Goal: Information Seeking & Learning: Learn about a topic

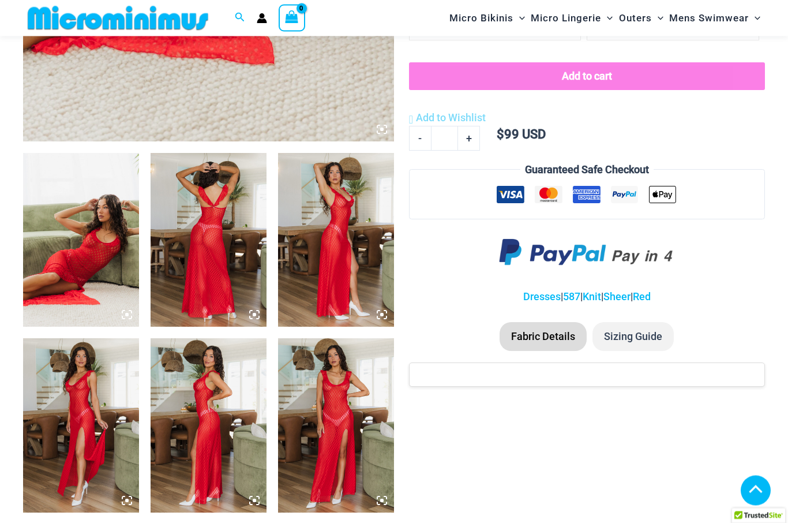
scroll to position [520, 0]
click at [346, 421] on img at bounding box center [336, 425] width 116 height 174
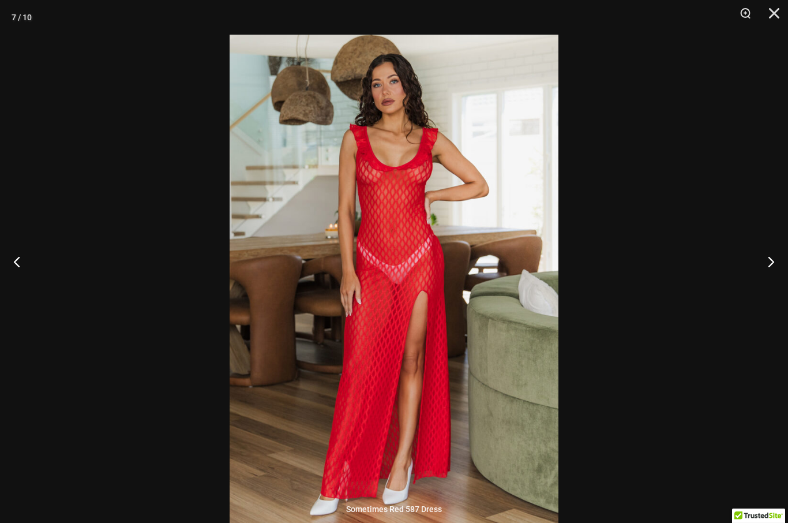
click at [770, 287] on button "Next" at bounding box center [766, 261] width 43 height 58
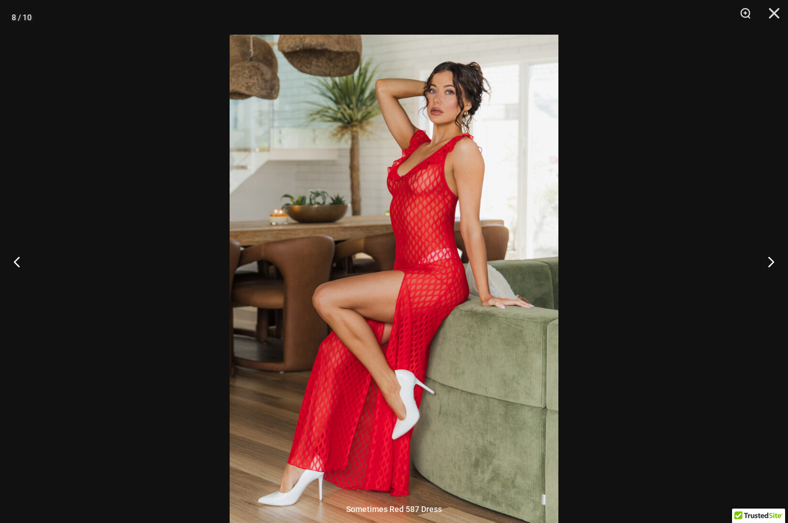
click at [770, 286] on button "Next" at bounding box center [766, 261] width 43 height 58
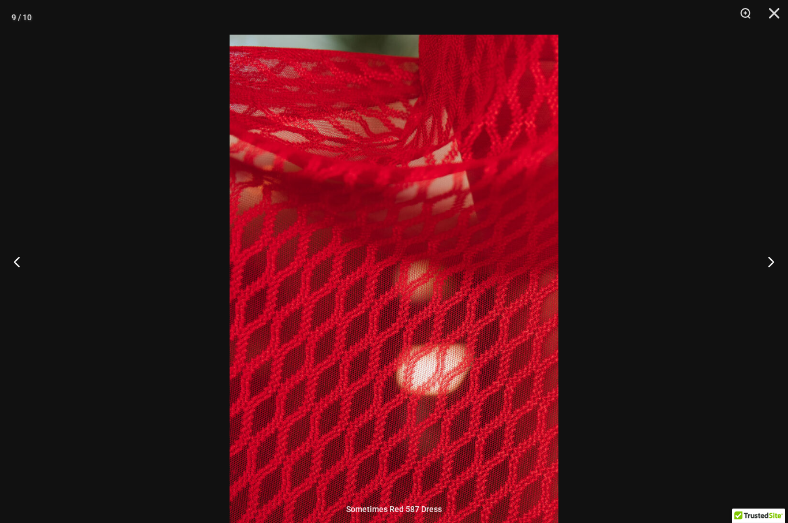
click at [767, 287] on button "Next" at bounding box center [766, 261] width 43 height 58
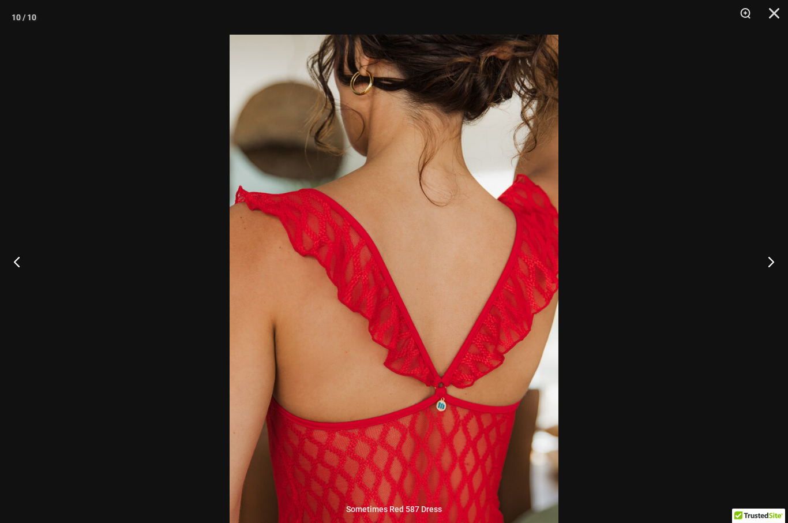
click at [768, 290] on button "Next" at bounding box center [766, 261] width 43 height 58
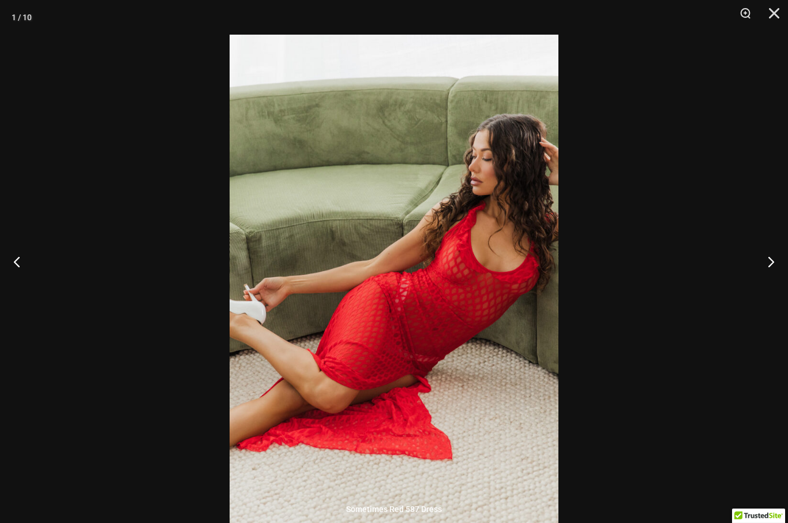
click at [771, 290] on button "Next" at bounding box center [766, 261] width 43 height 58
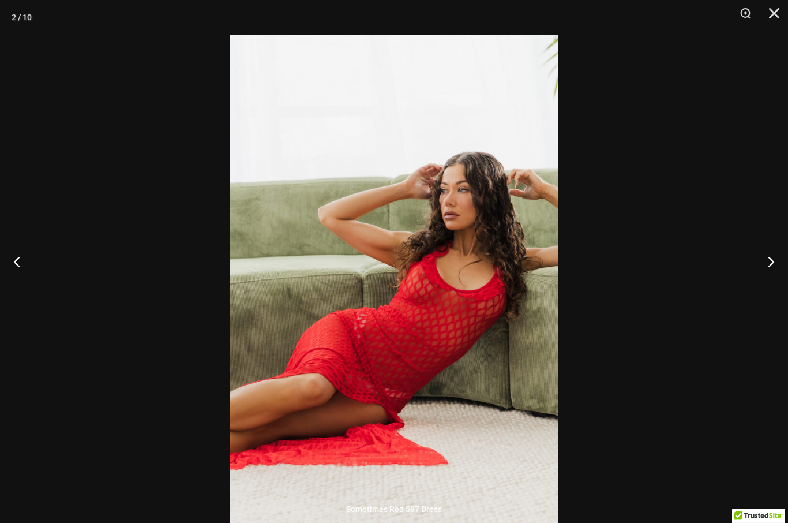
click at [769, 290] on button "Next" at bounding box center [766, 261] width 43 height 58
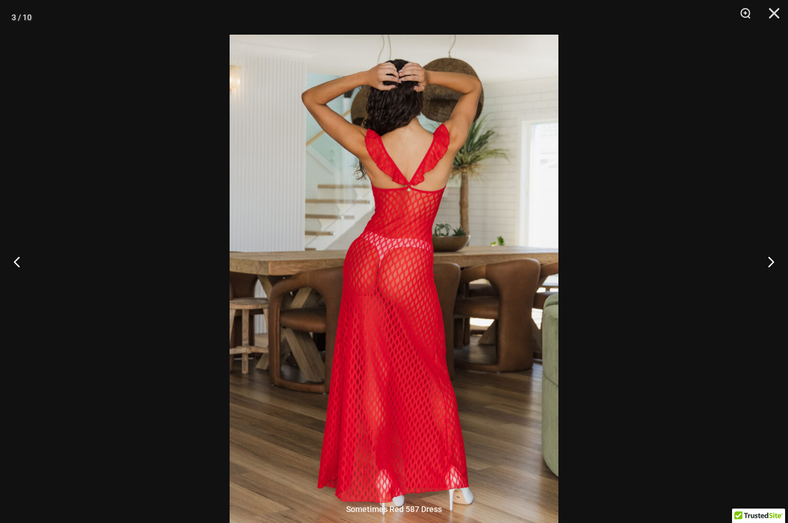
click at [775, 287] on button "Next" at bounding box center [766, 261] width 43 height 58
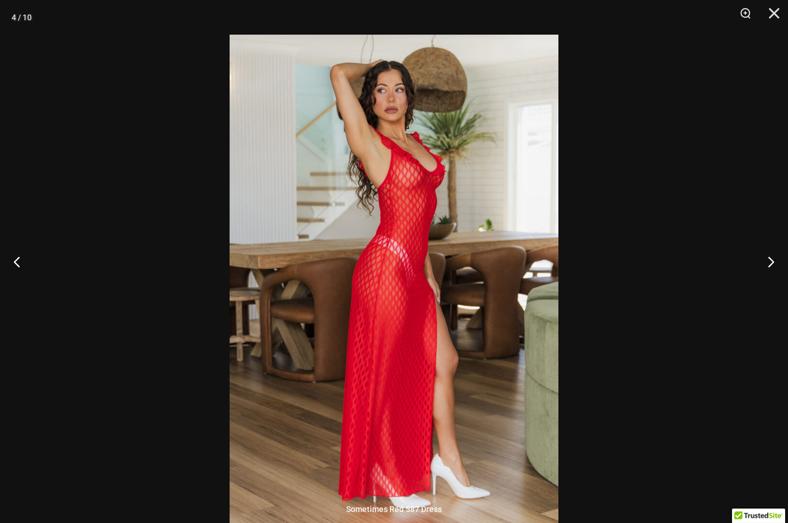
click at [774, 22] on button "Close" at bounding box center [770, 17] width 29 height 35
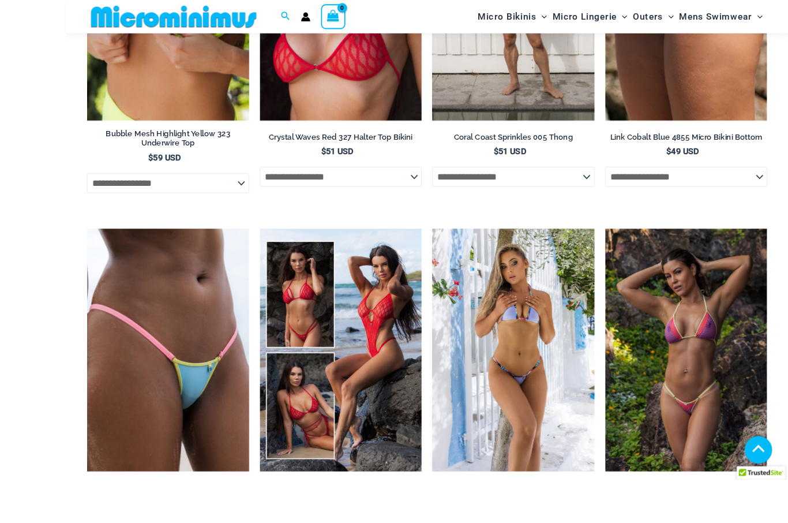
scroll to position [1512, 0]
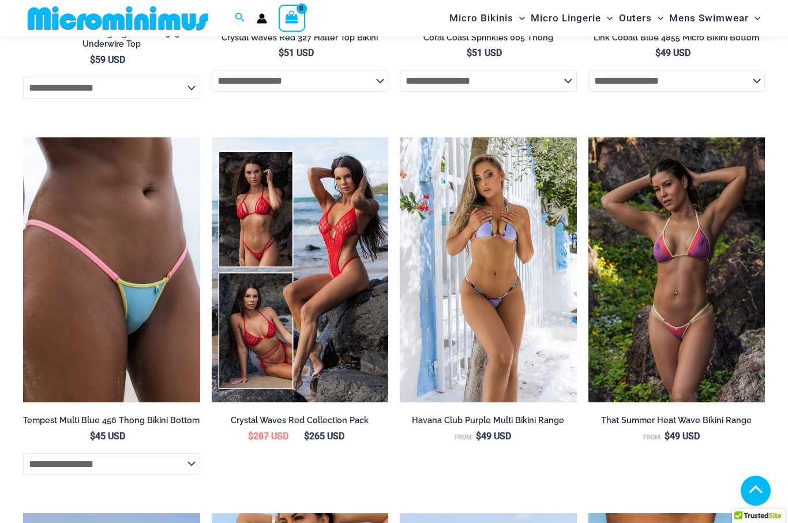
click at [400, 137] on img at bounding box center [400, 137] width 0 height 0
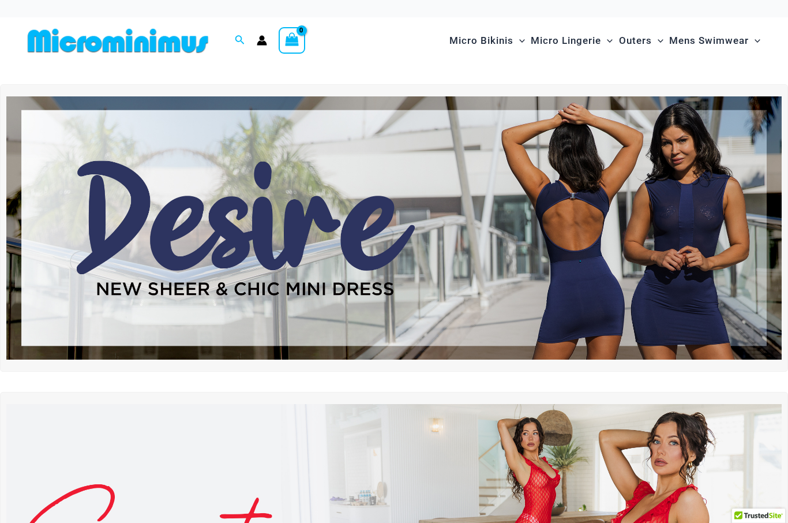
click at [417, 230] on img at bounding box center [393, 228] width 775 height 264
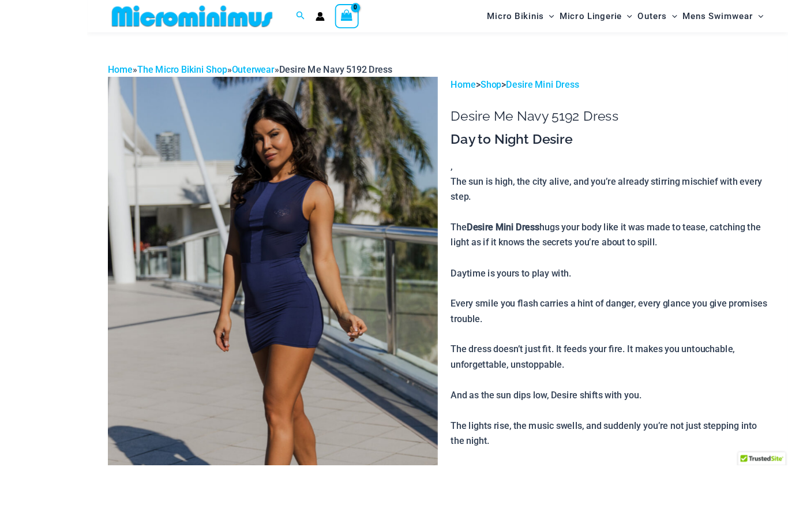
scroll to position [74, 0]
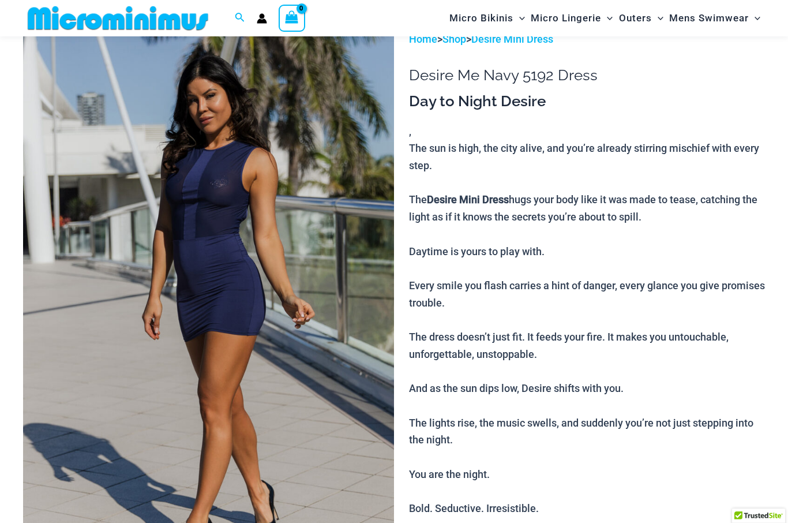
click at [357, 259] on img at bounding box center [208, 309] width 371 height 557
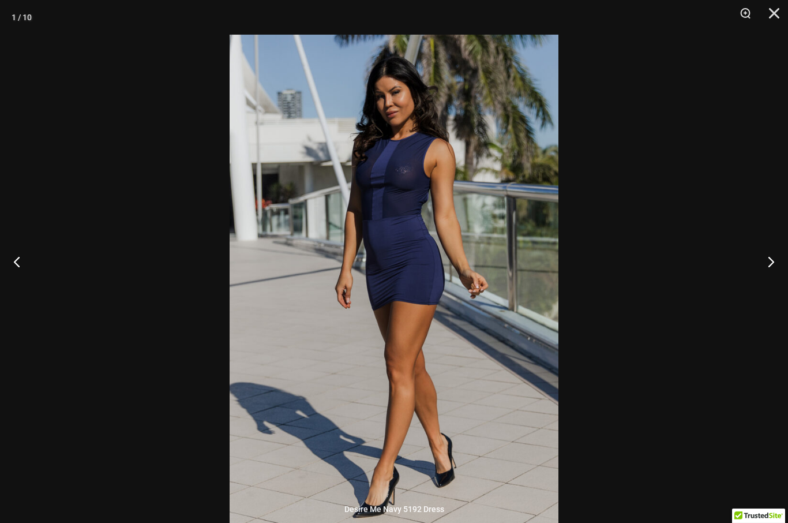
click at [763, 290] on button "Next" at bounding box center [766, 261] width 43 height 58
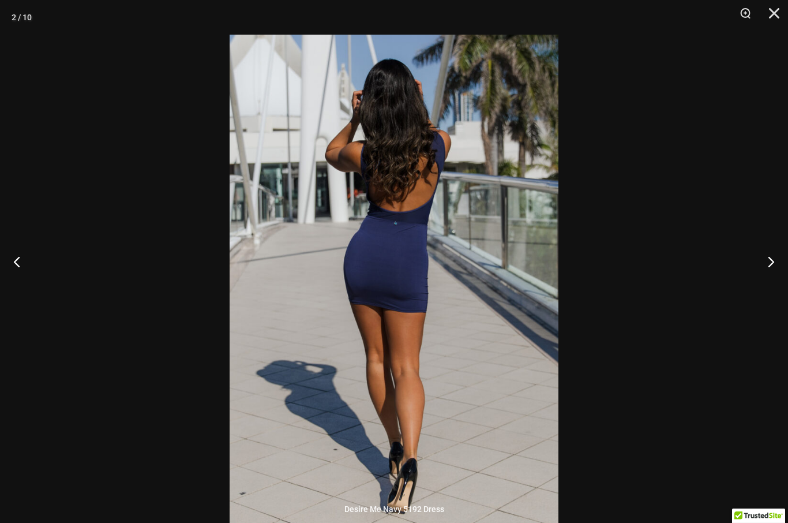
click at [767, 286] on button "Next" at bounding box center [766, 261] width 43 height 58
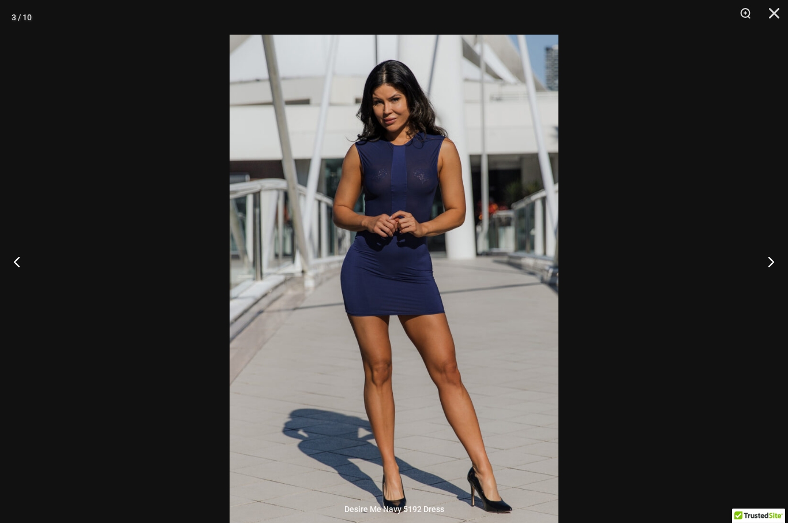
click at [778, 290] on button "Next" at bounding box center [766, 261] width 43 height 58
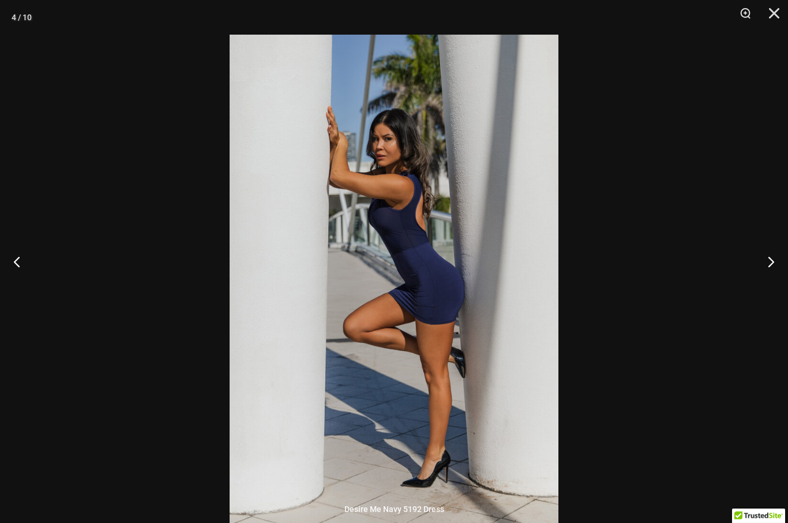
click at [782, 290] on button "Next" at bounding box center [766, 261] width 43 height 58
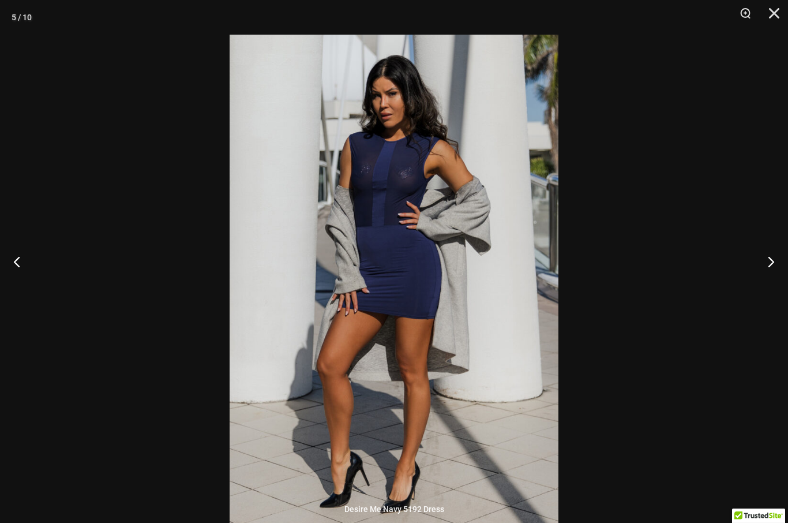
click at [778, 14] on button "Close" at bounding box center [770, 17] width 29 height 35
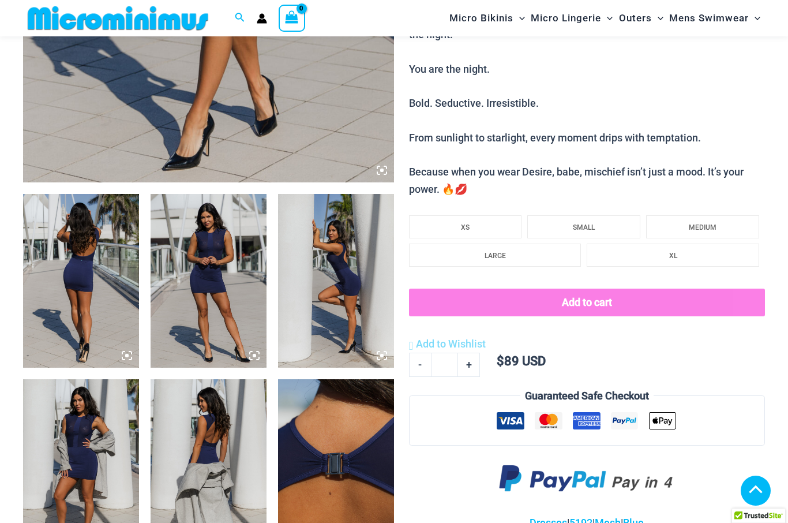
scroll to position [476, 0]
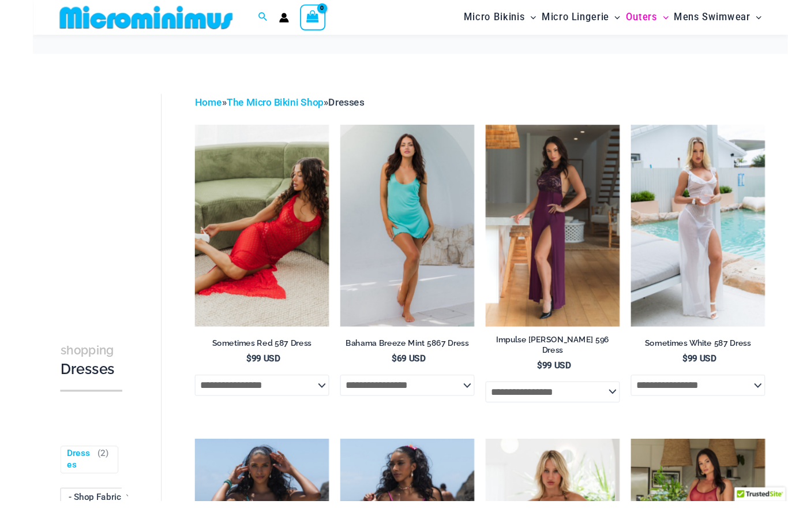
scroll to position [42, 0]
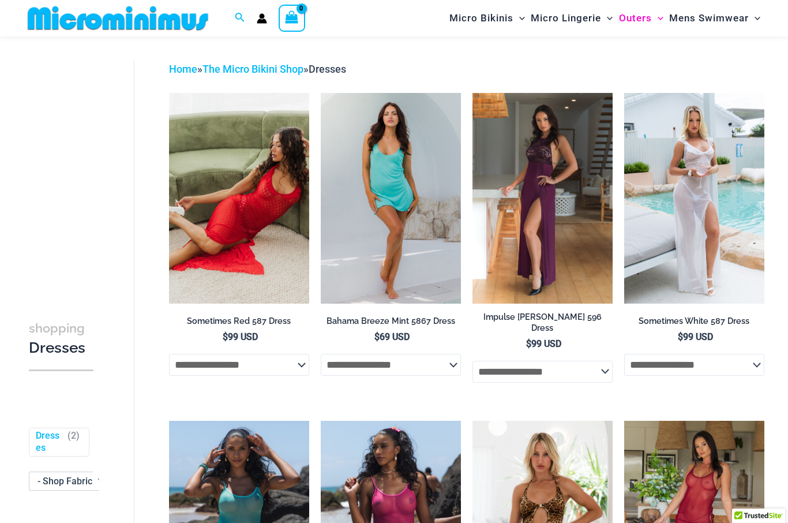
click at [321, 93] on img at bounding box center [321, 93] width 0 height 0
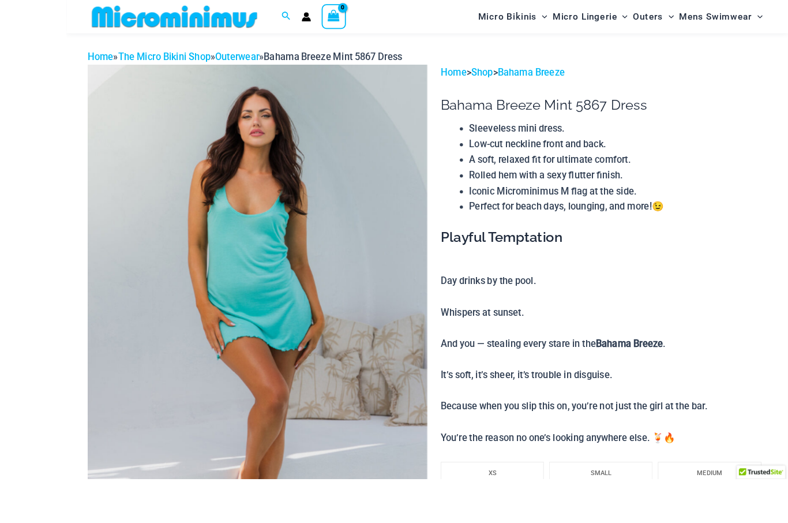
scroll to position [91, 0]
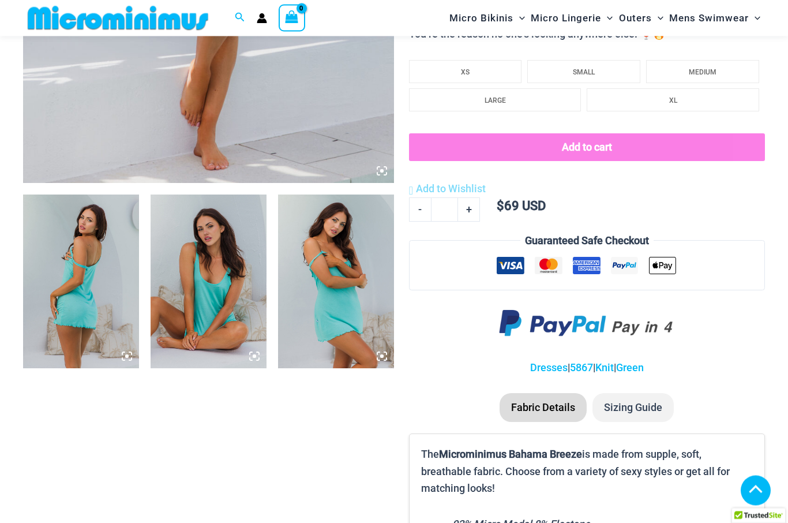
click at [238, 306] on img at bounding box center [209, 282] width 116 height 174
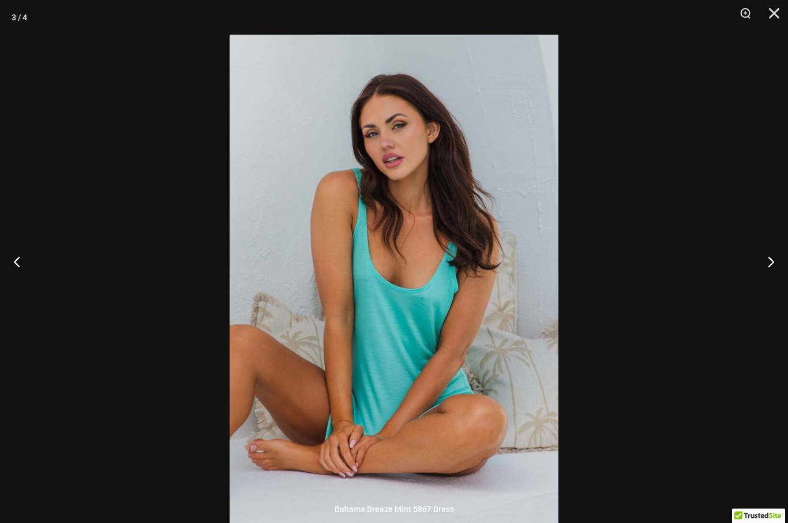
click at [766, 290] on button "Next" at bounding box center [766, 261] width 43 height 58
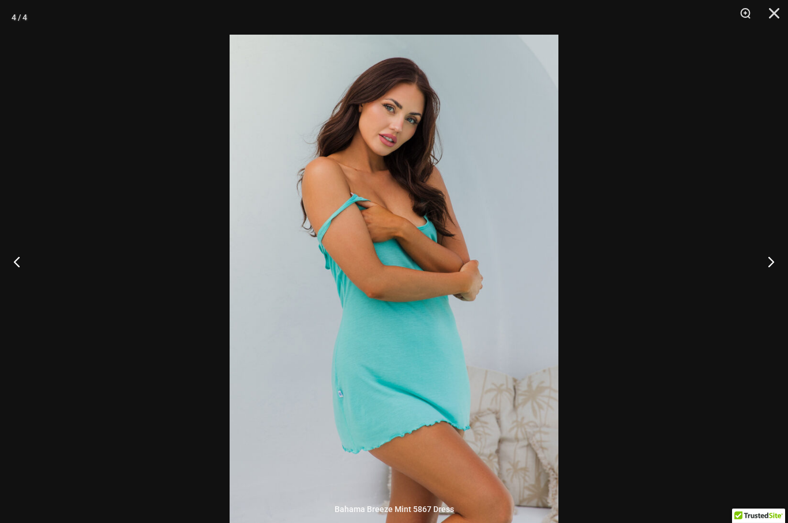
click at [759, 290] on button "Next" at bounding box center [766, 261] width 43 height 58
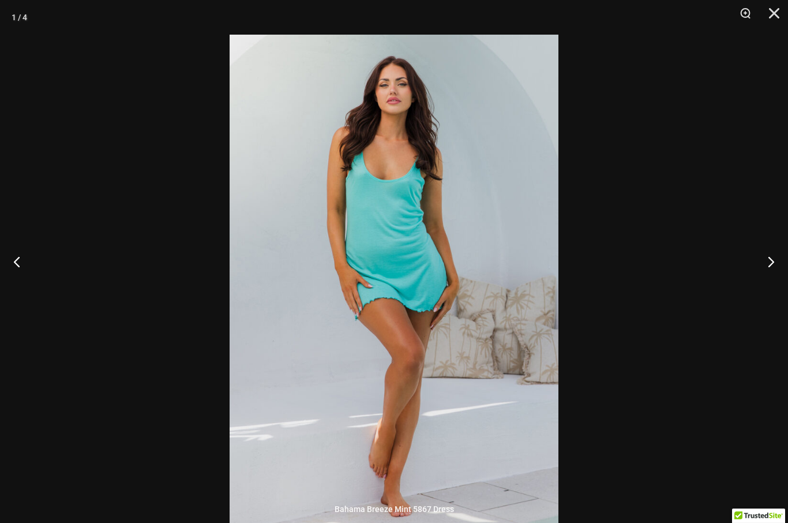
click at [768, 290] on button "Next" at bounding box center [766, 261] width 43 height 58
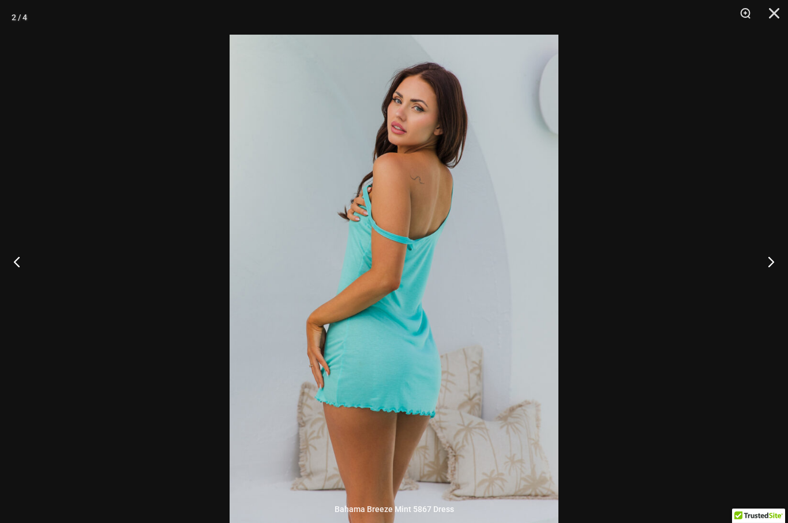
click at [770, 285] on button "Next" at bounding box center [766, 261] width 43 height 58
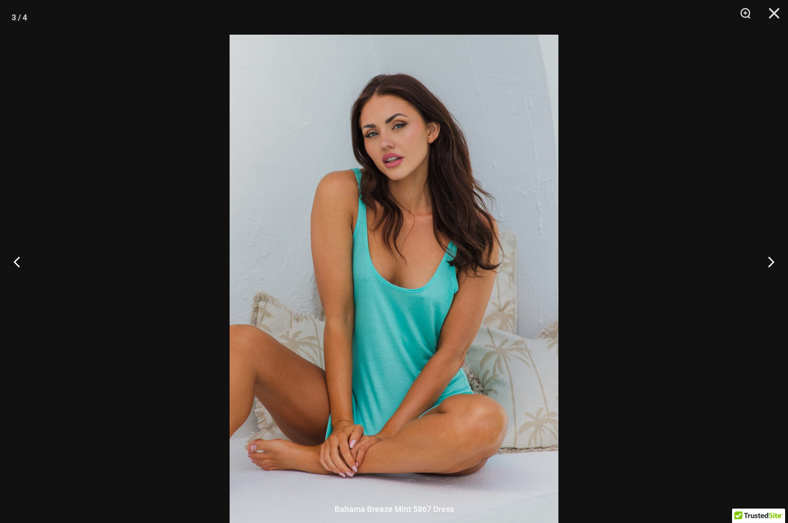
click at [774, 19] on button "Close" at bounding box center [770, 17] width 29 height 35
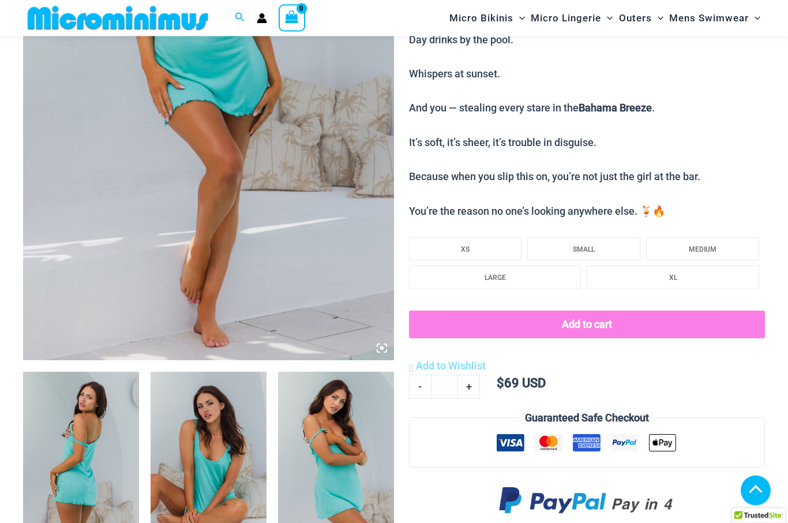
scroll to position [388, 0]
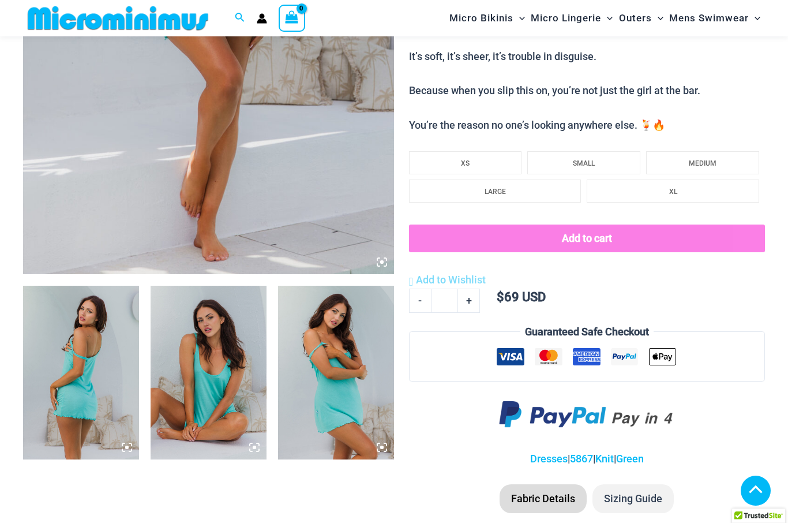
click at [217, 373] on img at bounding box center [209, 373] width 116 height 174
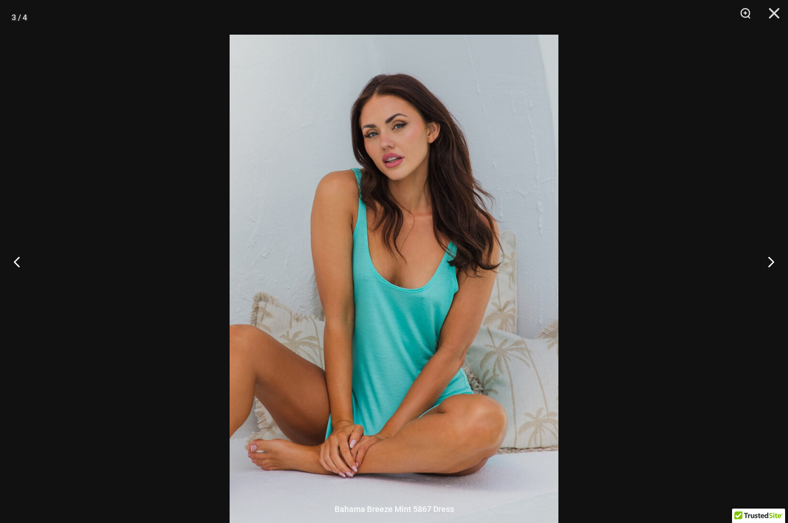
click at [764, 287] on button "Next" at bounding box center [766, 261] width 43 height 58
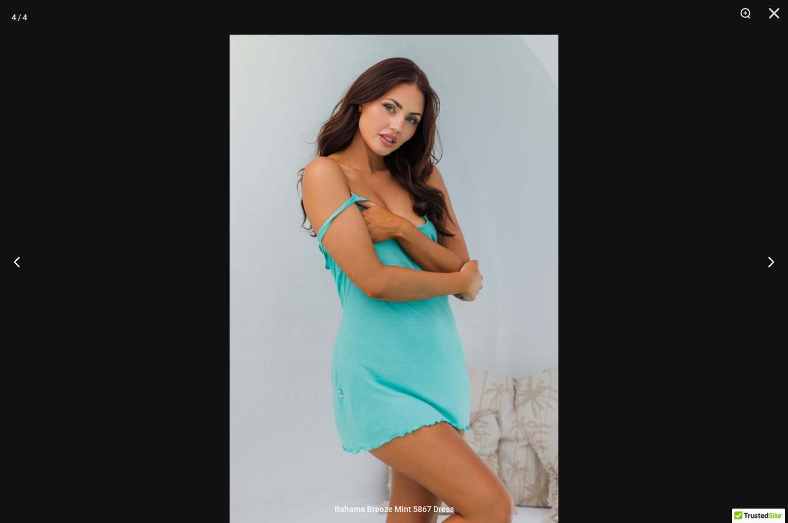
click at [767, 290] on button "Next" at bounding box center [766, 261] width 43 height 58
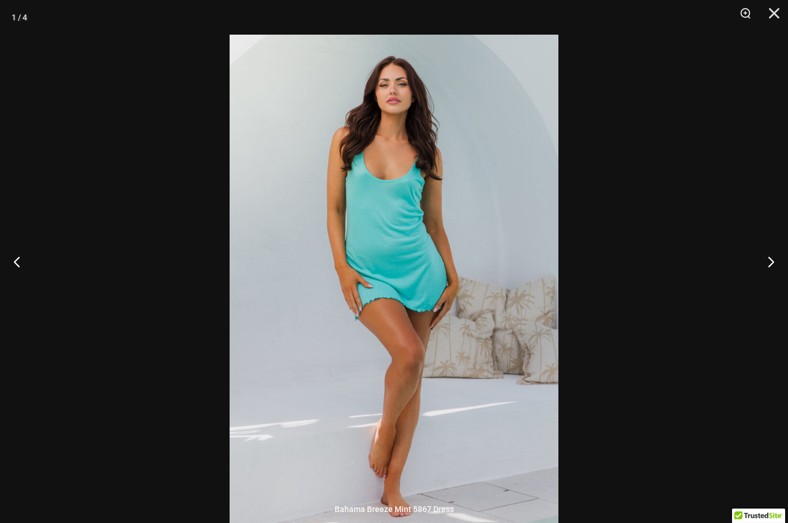
click at [769, 289] on button "Next" at bounding box center [766, 261] width 43 height 58
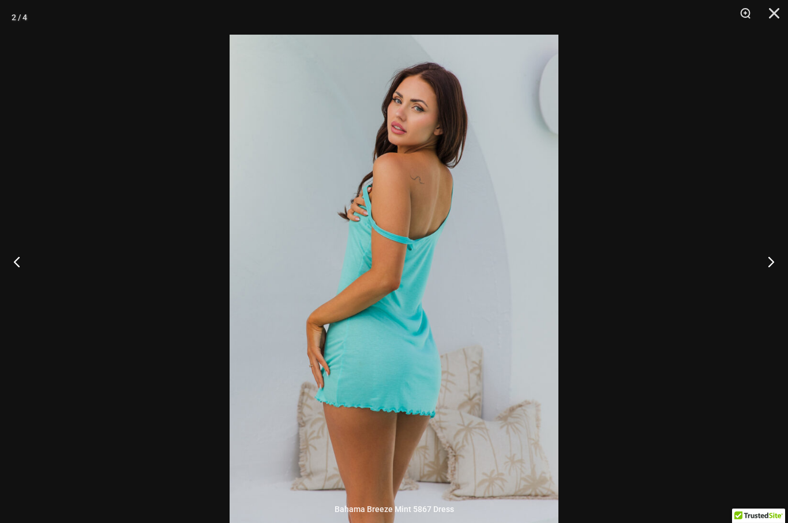
click at [772, 15] on button "Close" at bounding box center [770, 17] width 29 height 35
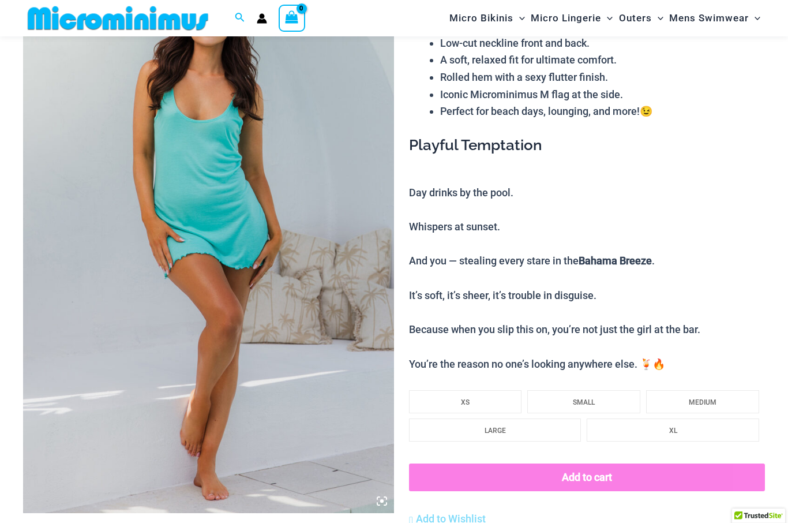
scroll to position [0, 0]
